Goal: Information Seeking & Learning: Learn about a topic

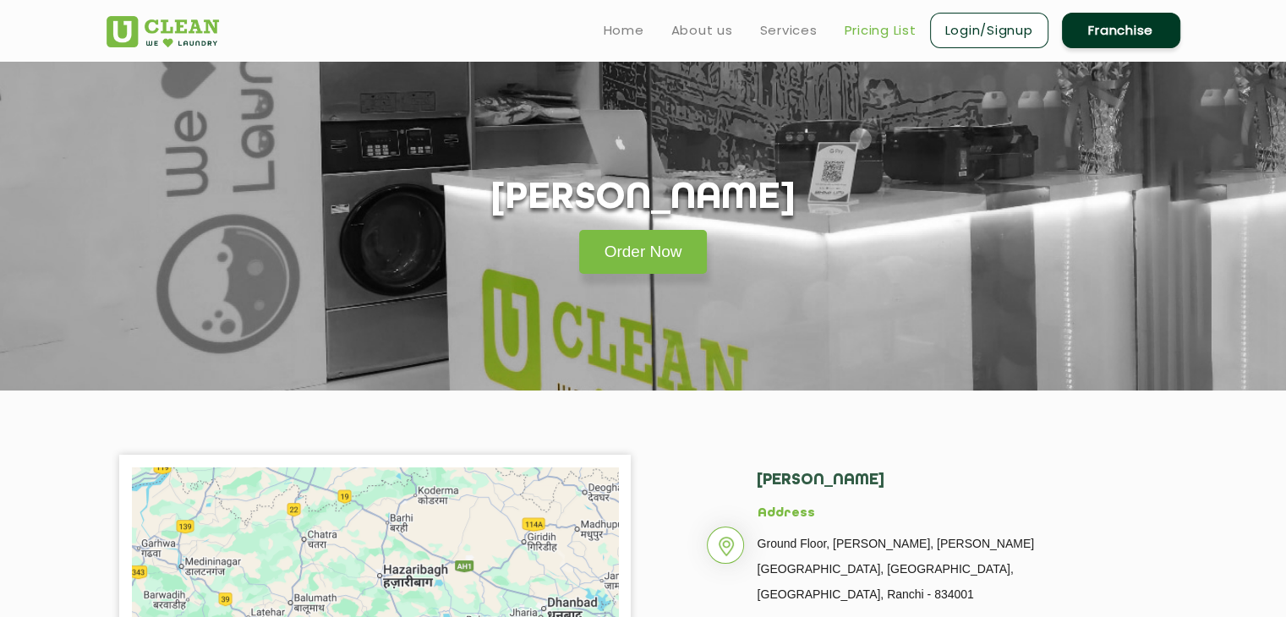
click at [875, 34] on link "Pricing List" at bounding box center [880, 30] width 72 height 20
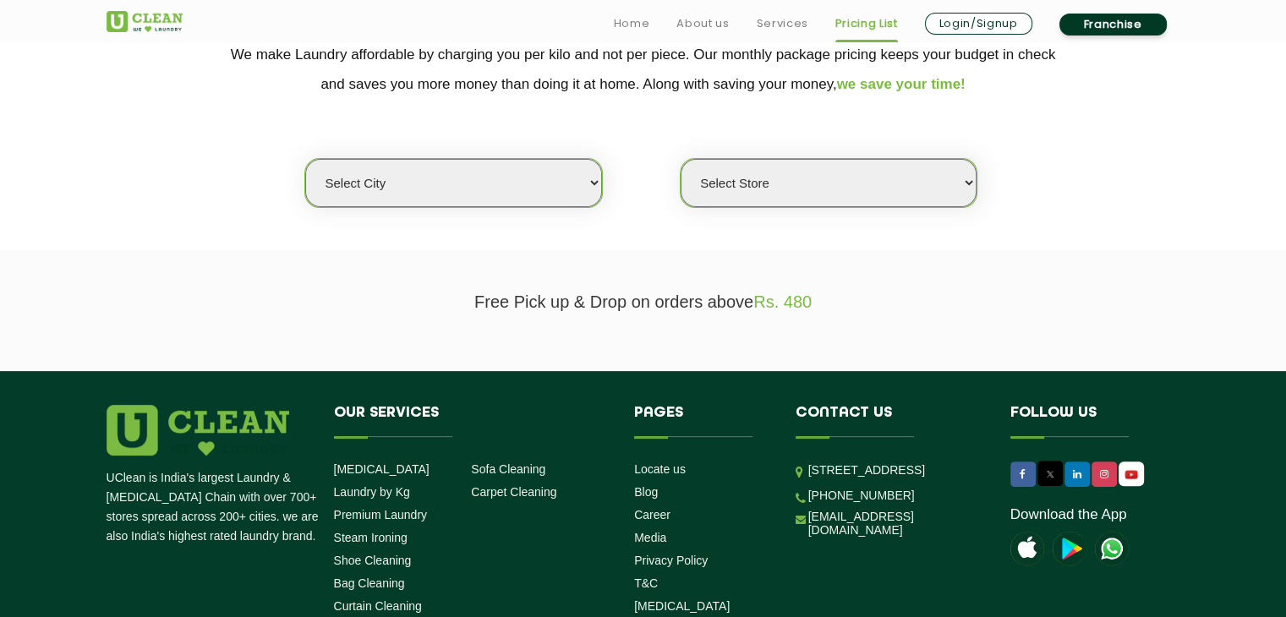
scroll to position [423, 0]
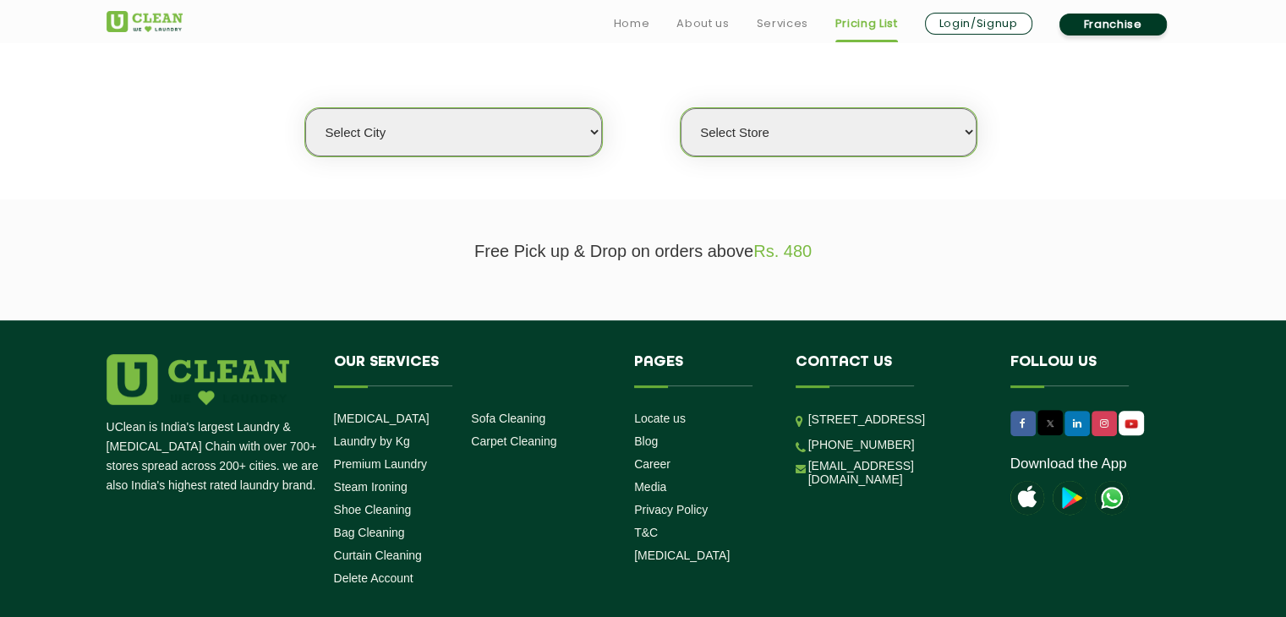
click at [521, 136] on select "Select city [GEOGRAPHIC_DATA] [GEOGRAPHIC_DATA] [GEOGRAPHIC_DATA] [GEOGRAPHIC_D…" at bounding box center [453, 132] width 296 height 48
select select "19"
click at [305, 108] on select "Select city [GEOGRAPHIC_DATA] [GEOGRAPHIC_DATA] [GEOGRAPHIC_DATA] [GEOGRAPHIC_D…" at bounding box center [453, 132] width 296 height 48
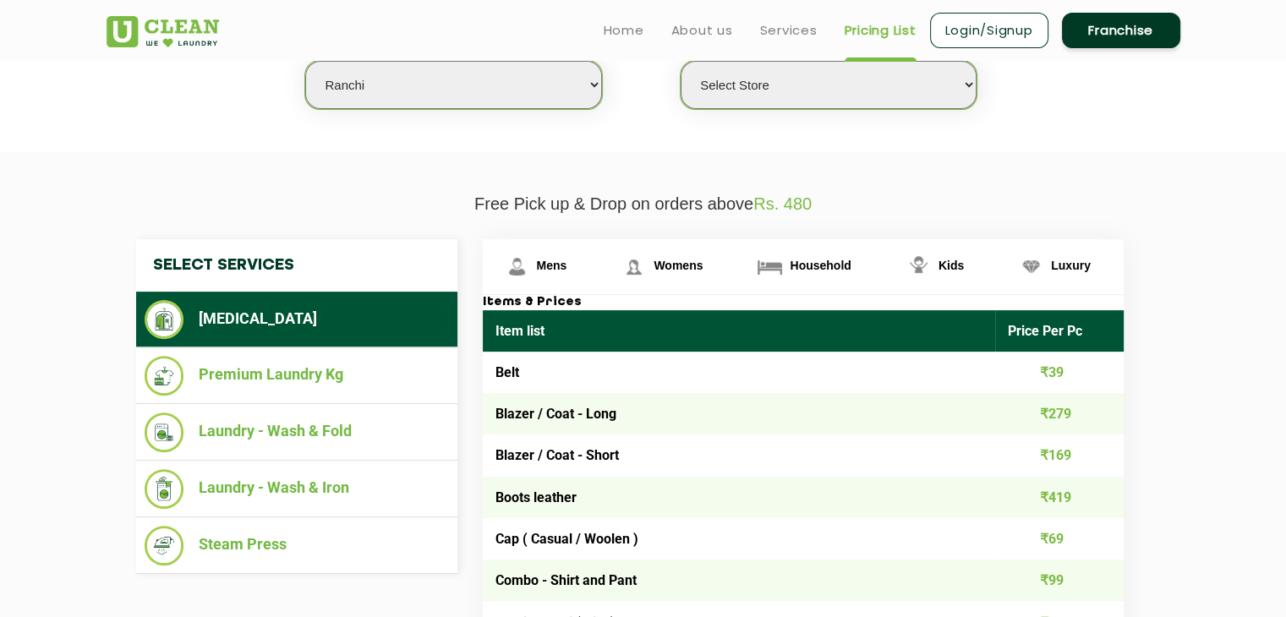
scroll to position [507, 0]
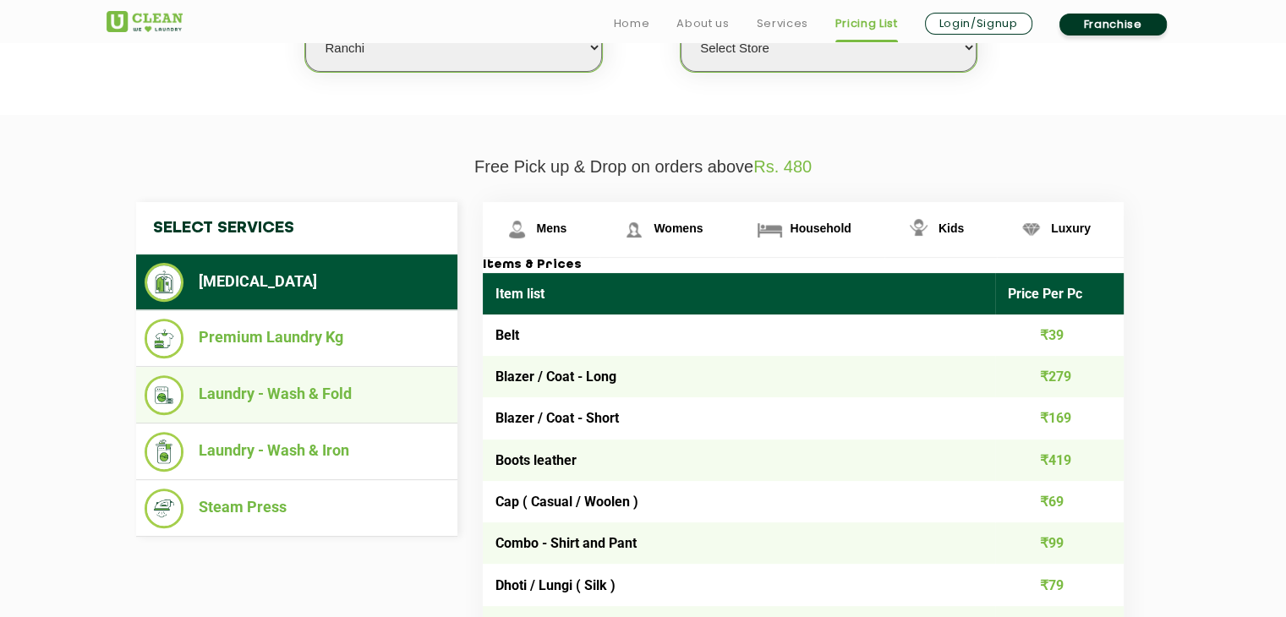
click at [233, 396] on li "Laundry - Wash & Fold" at bounding box center [297, 395] width 304 height 40
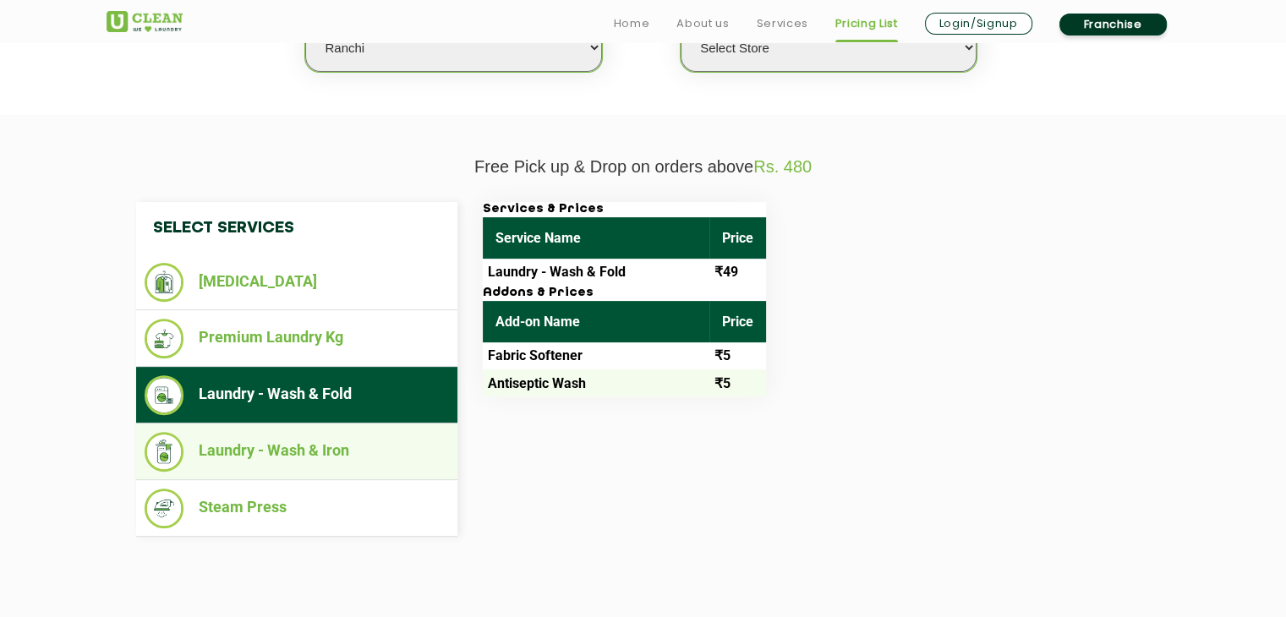
click at [250, 444] on li "Laundry - Wash & Iron" at bounding box center [297, 452] width 304 height 40
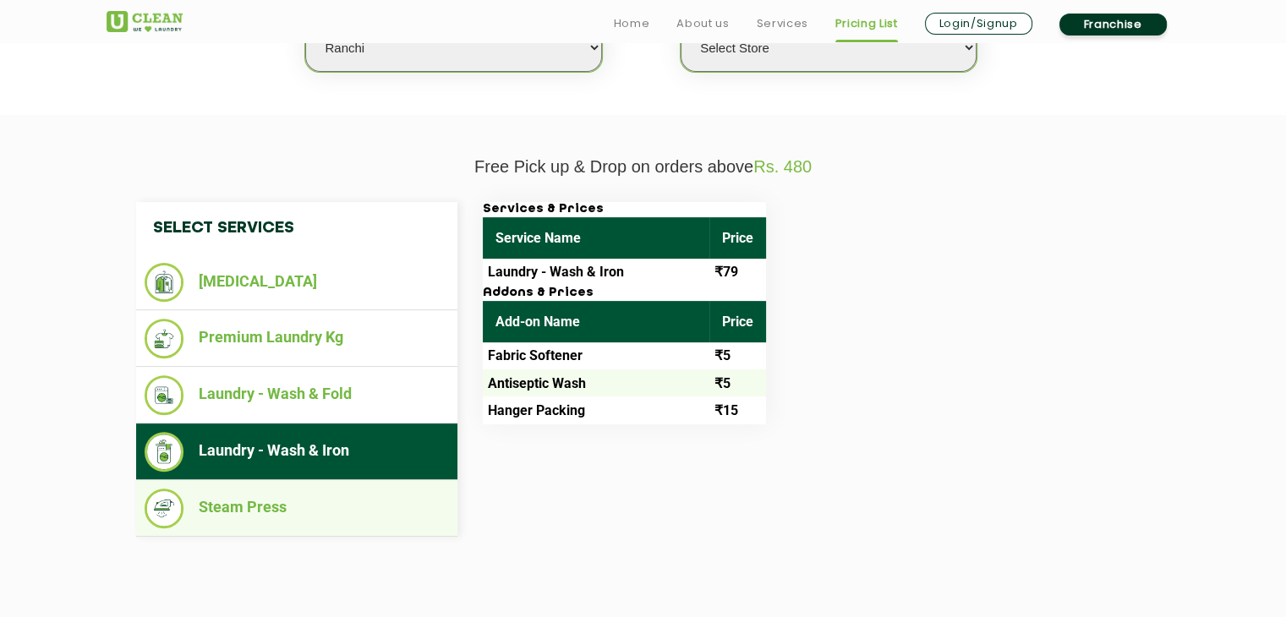
click at [252, 494] on li "Steam Press" at bounding box center [297, 509] width 304 height 40
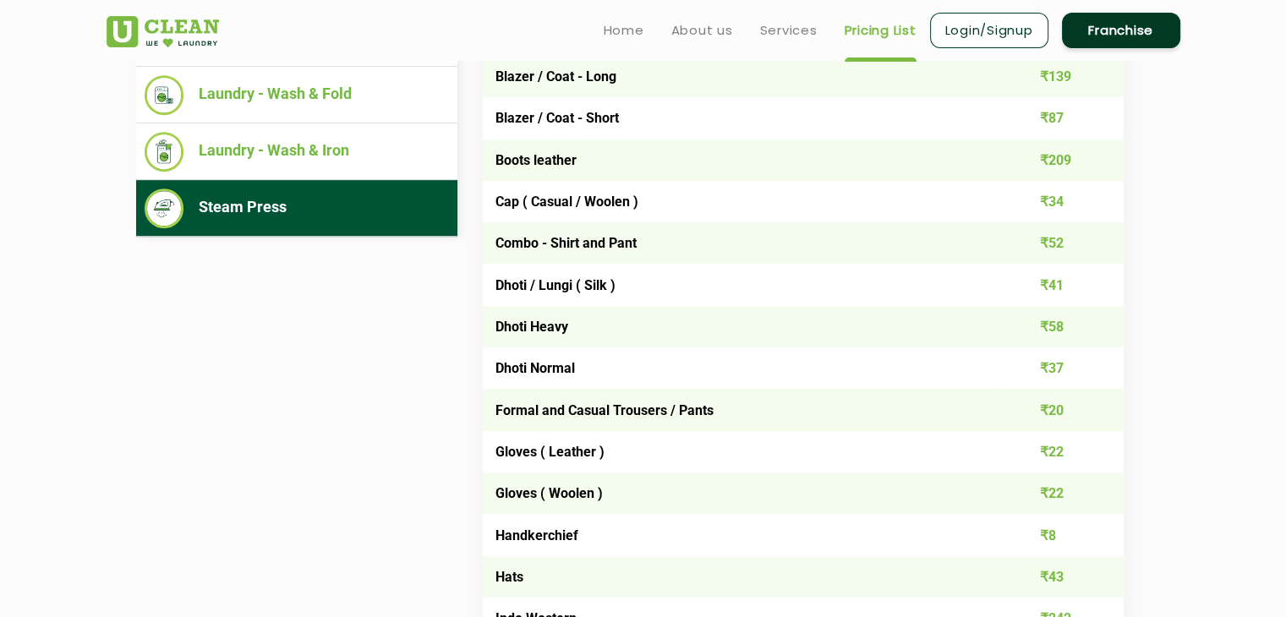
scroll to position [469, 0]
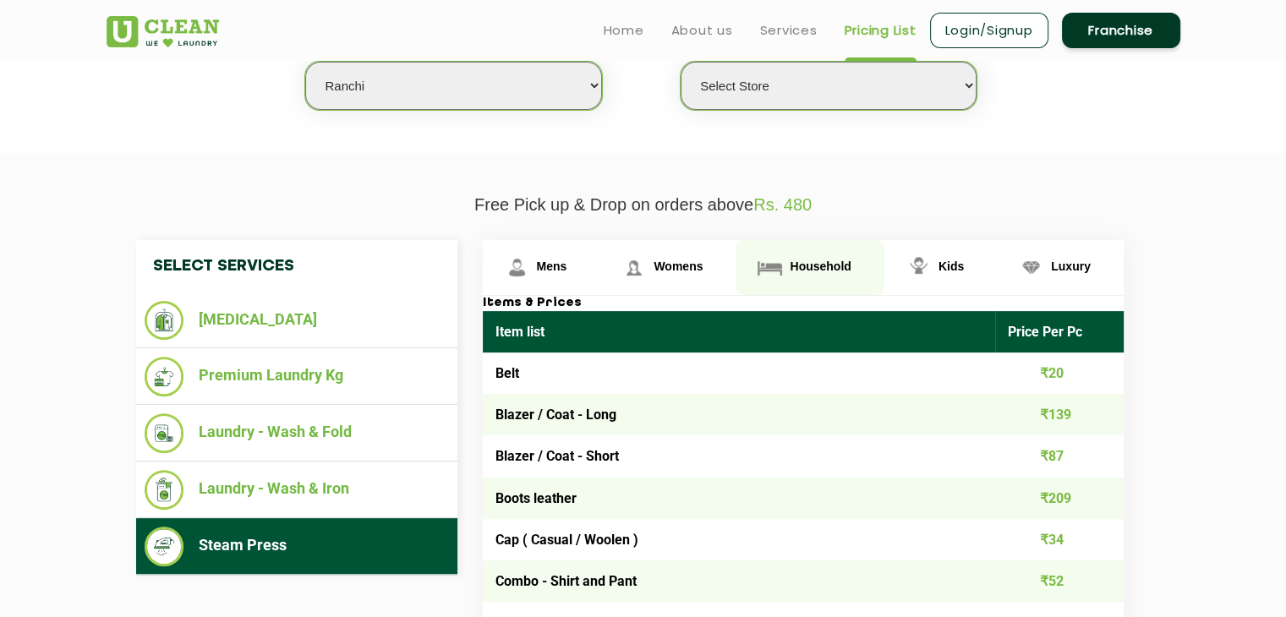
click at [812, 265] on span "Household" at bounding box center [819, 266] width 61 height 14
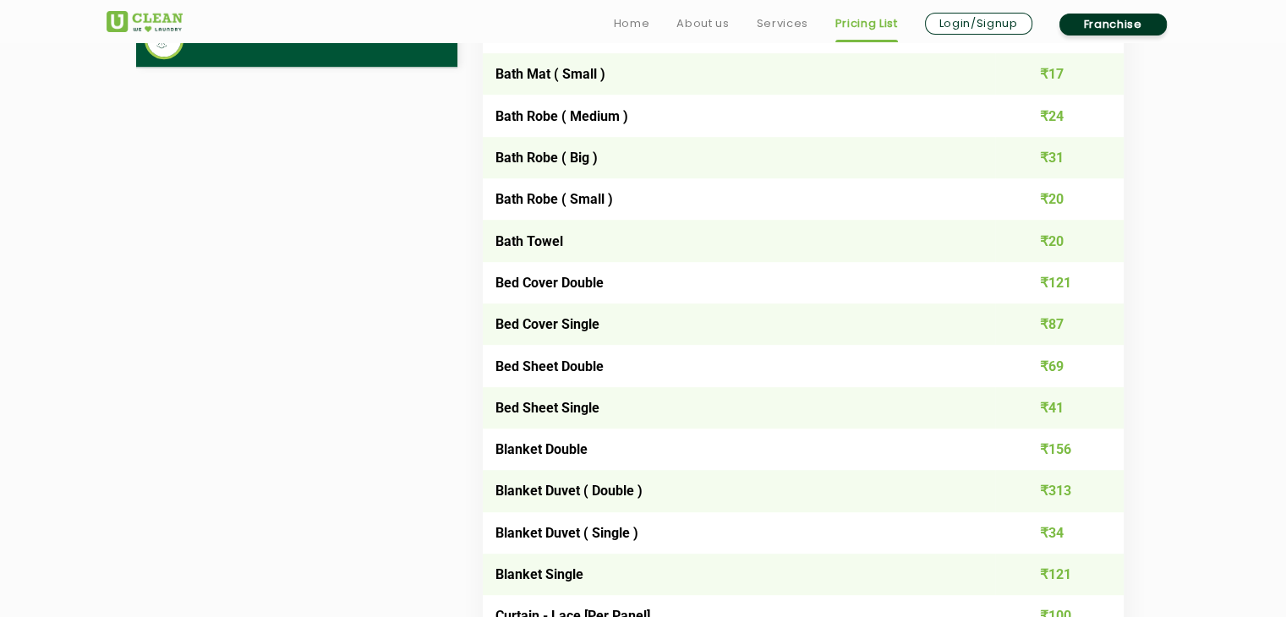
scroll to position [1061, 0]
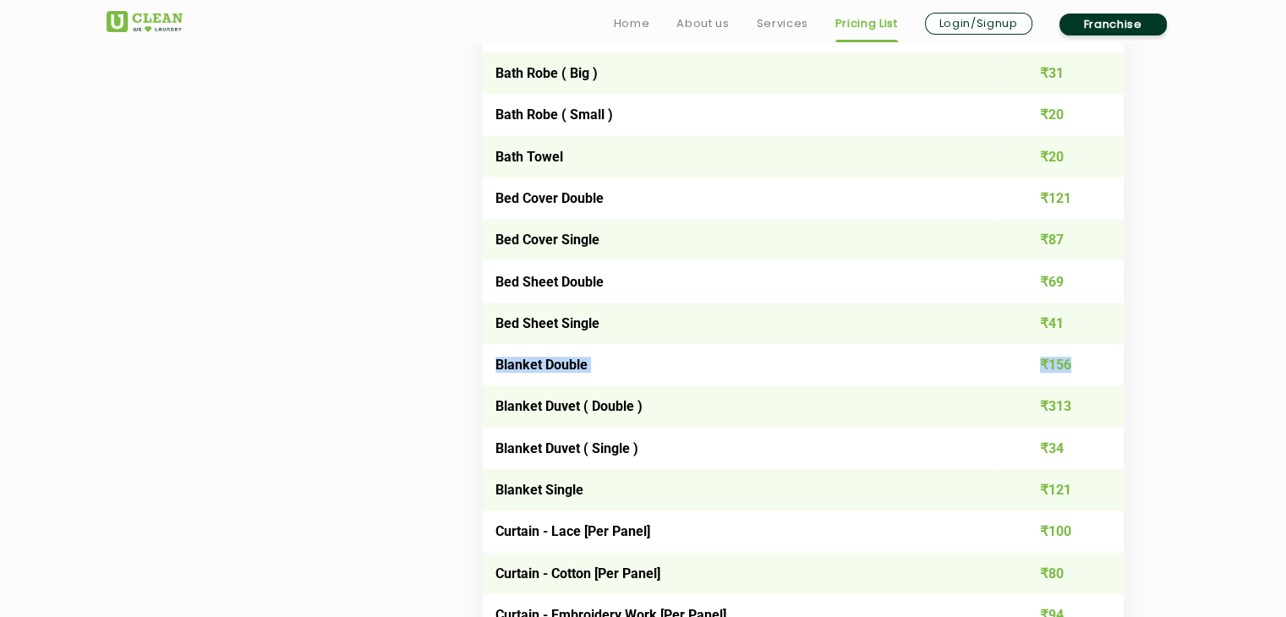
drag, startPoint x: 492, startPoint y: 367, endPoint x: 1082, endPoint y: 367, distance: 590.0
click at [1082, 367] on tr "Blanket Double ₹156" at bounding box center [803, 364] width 641 height 41
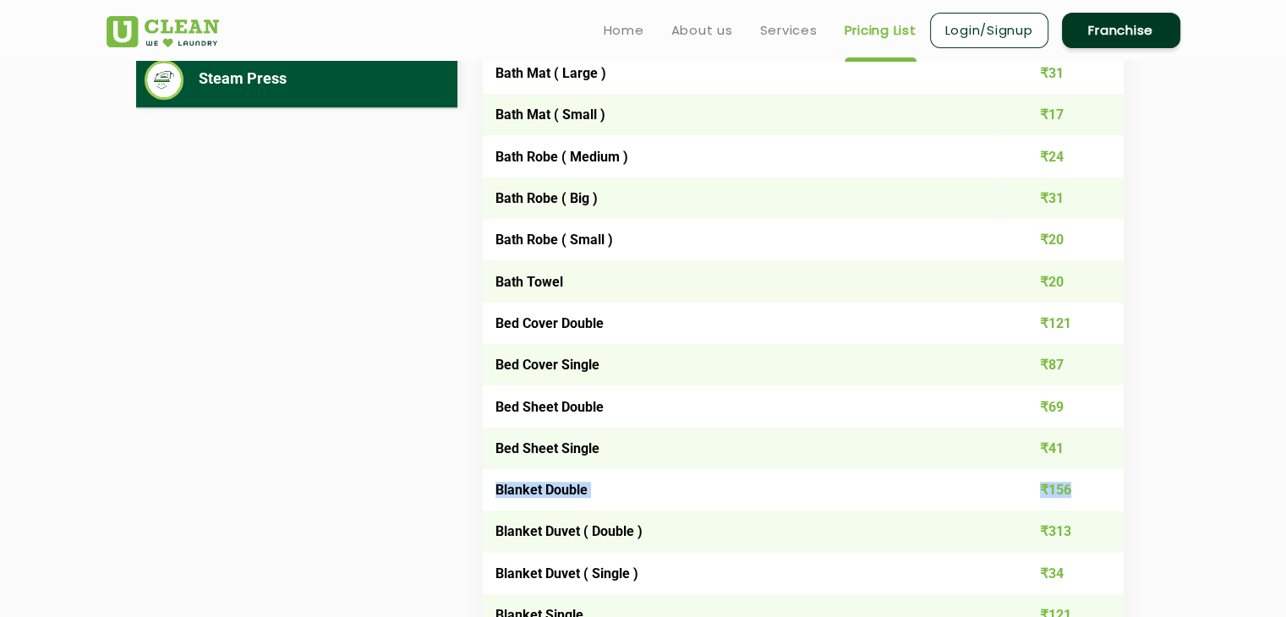
scroll to position [682, 0]
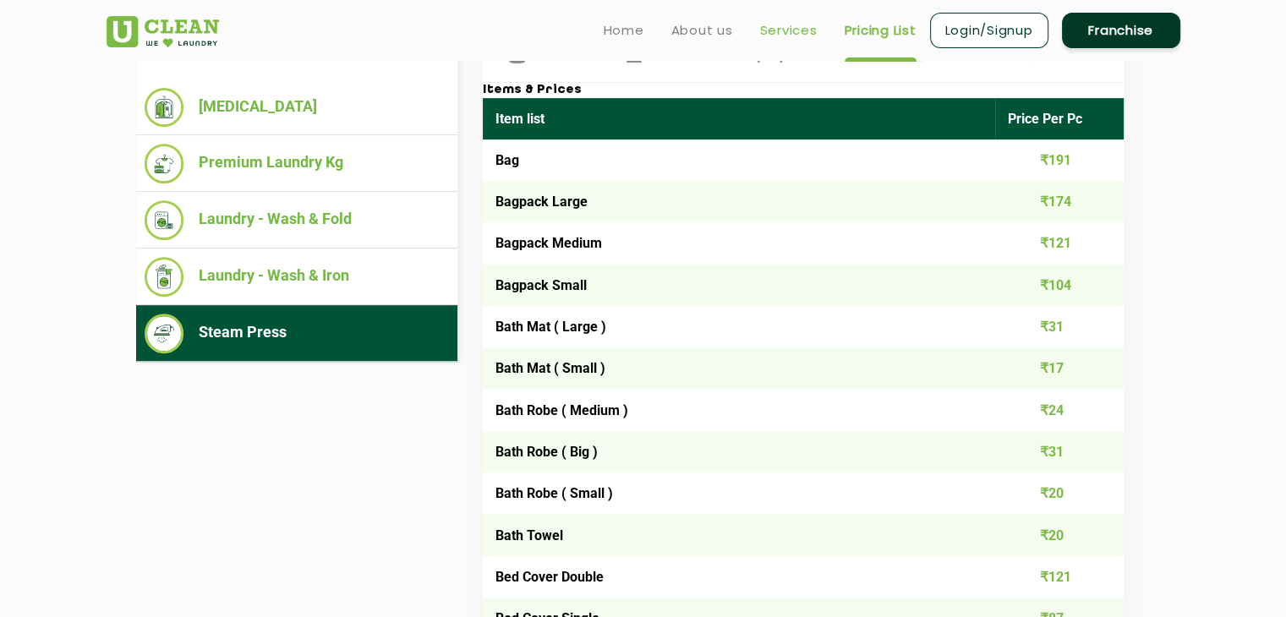
click at [780, 31] on link "Services" at bounding box center [788, 30] width 57 height 20
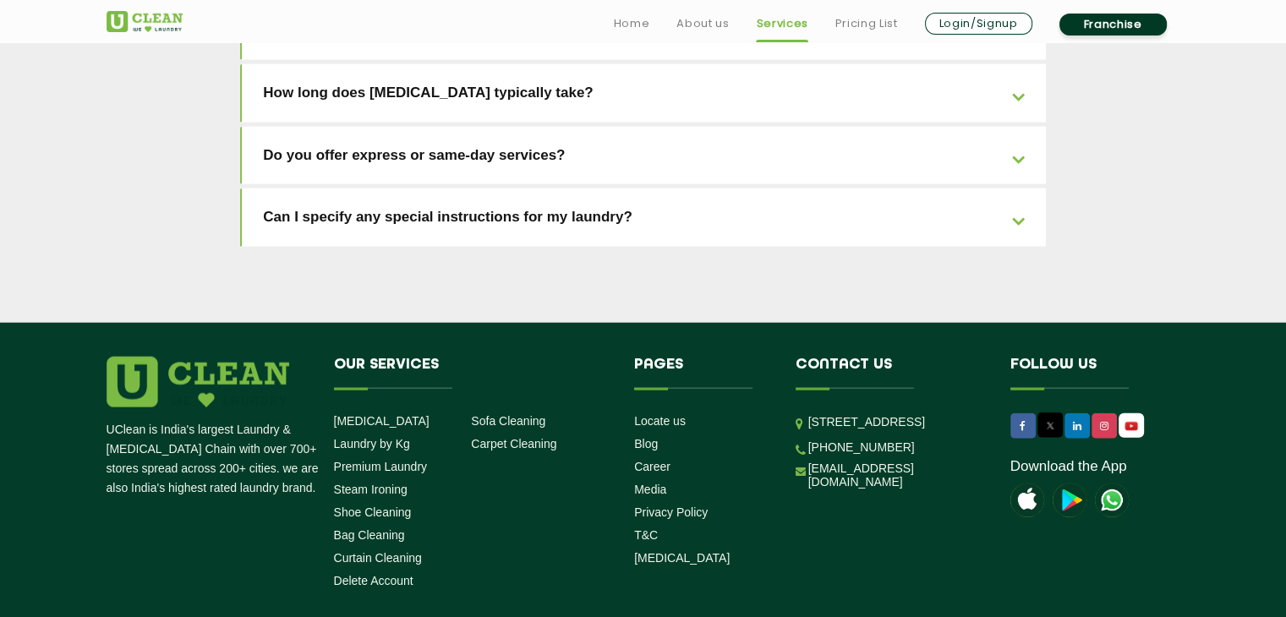
scroll to position [3854, 0]
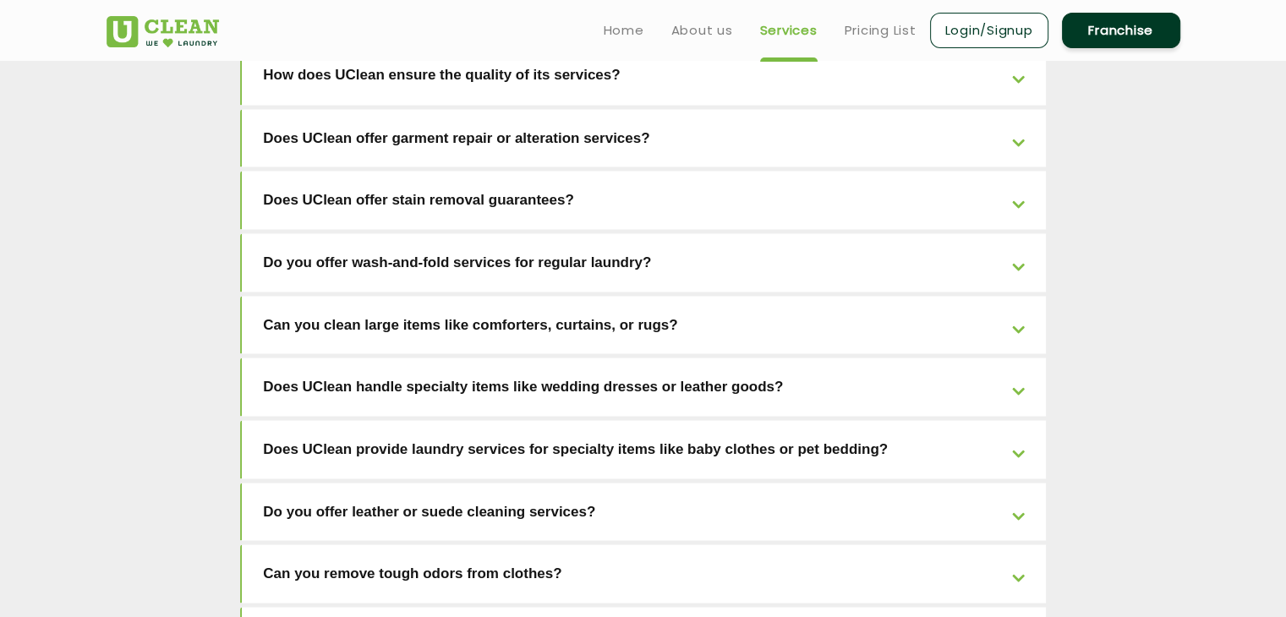
click at [703, 358] on link "Does UClean handle specialty items like wedding dresses or leather goods?" at bounding box center [644, 387] width 804 height 58
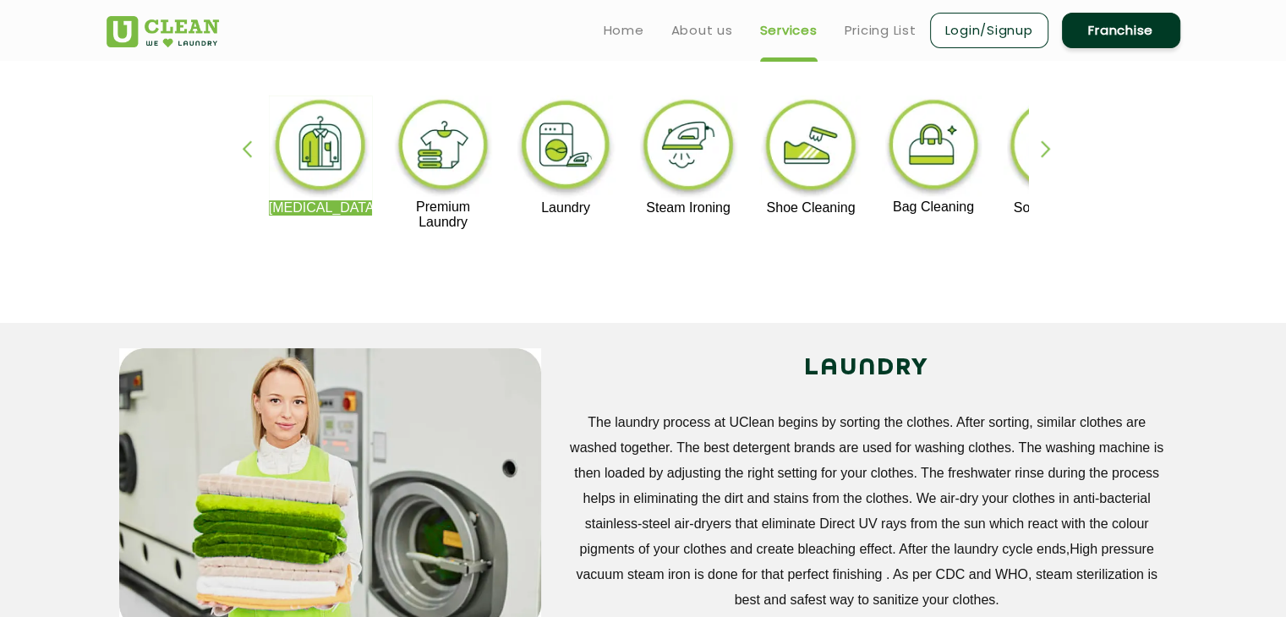
scroll to position [0, 0]
